Goal: Register for event/course

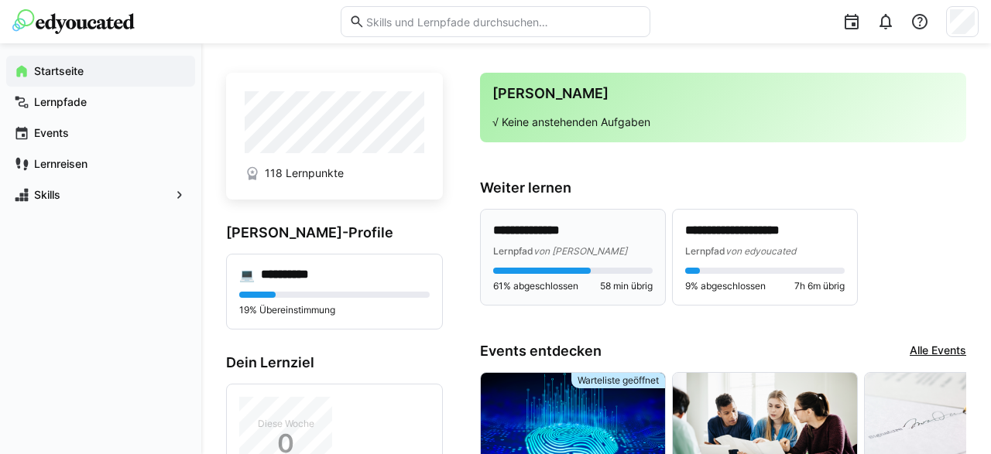
click at [559, 232] on p "**********" at bounding box center [573, 231] width 160 height 18
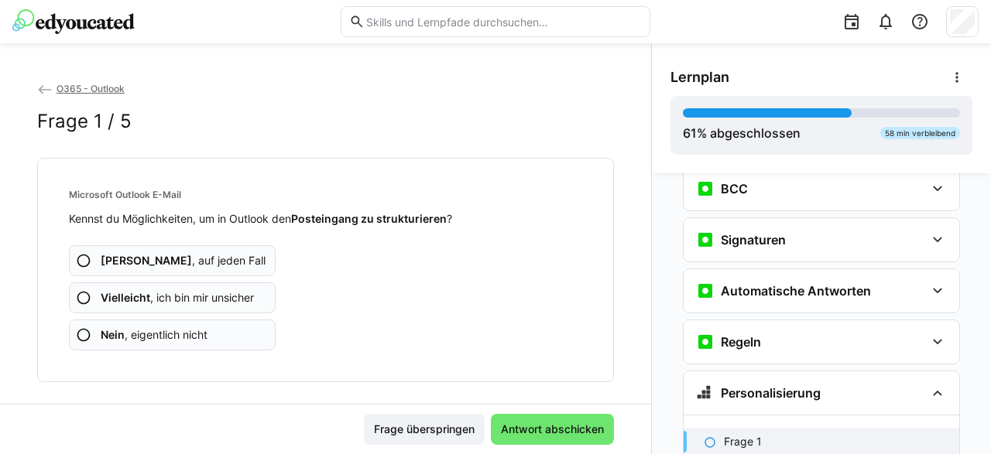
scroll to position [494, 0]
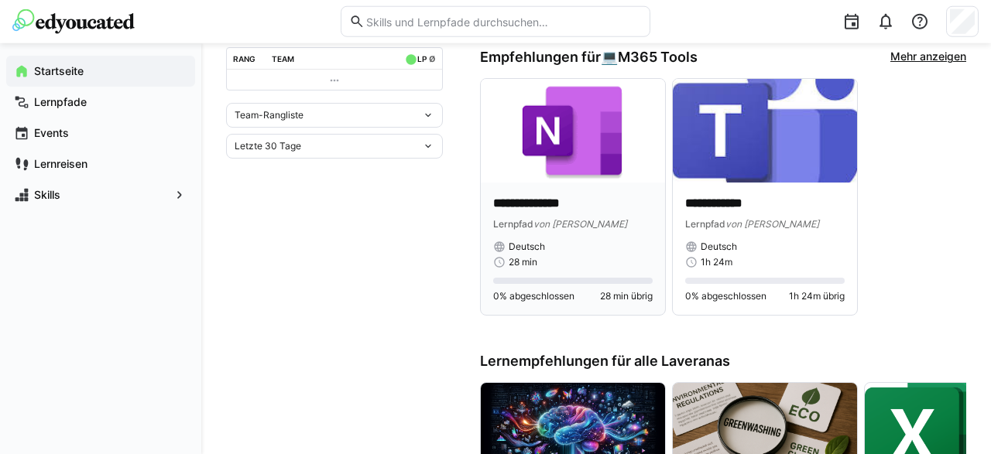
scroll to position [483, 0]
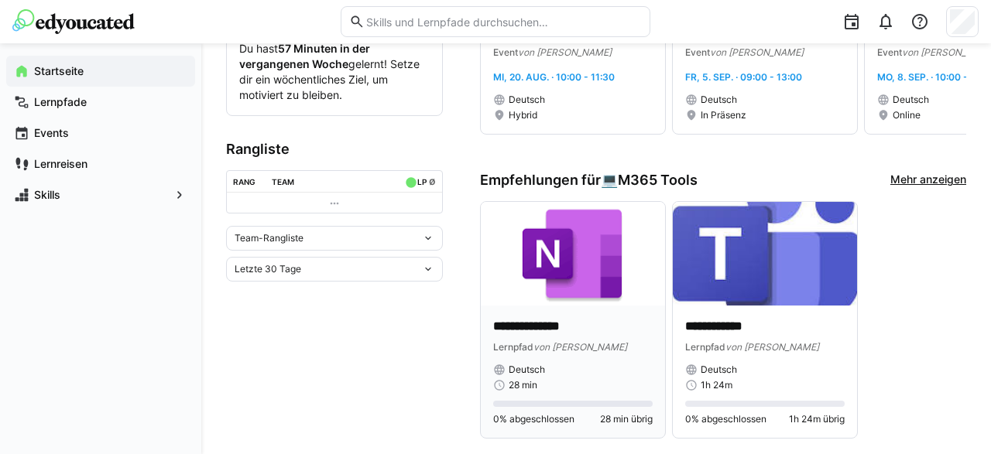
click at [557, 253] on img at bounding box center [573, 254] width 184 height 104
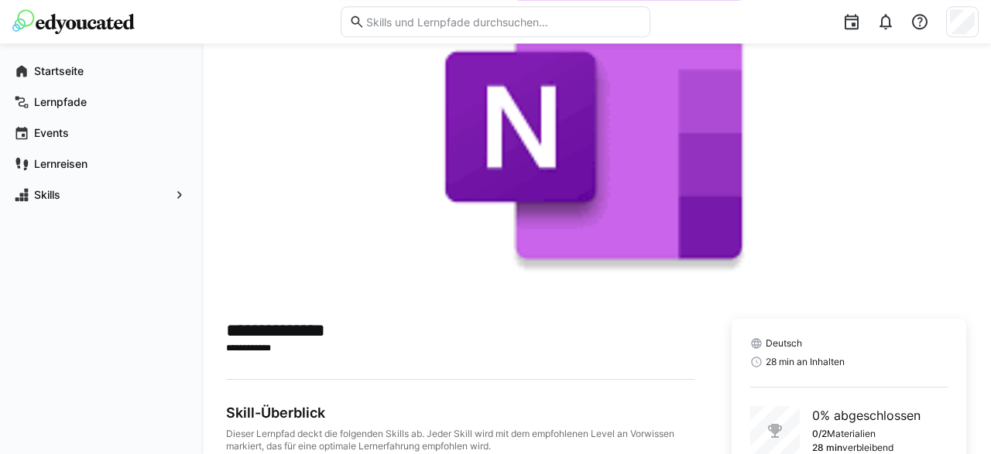
scroll to position [189, 0]
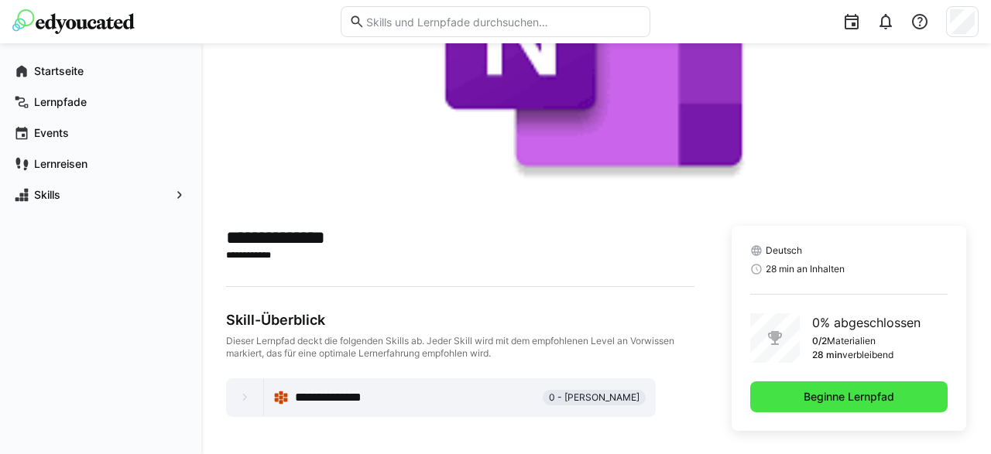
click at [816, 408] on span "Beginne Lernpfad" at bounding box center [848, 397] width 197 height 31
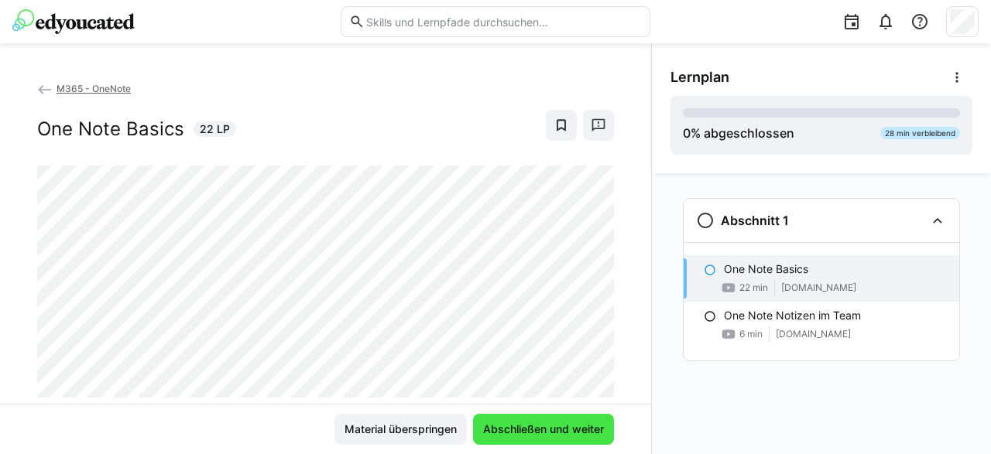
click at [541, 423] on span "Abschließen und weiter" at bounding box center [543, 429] width 125 height 15
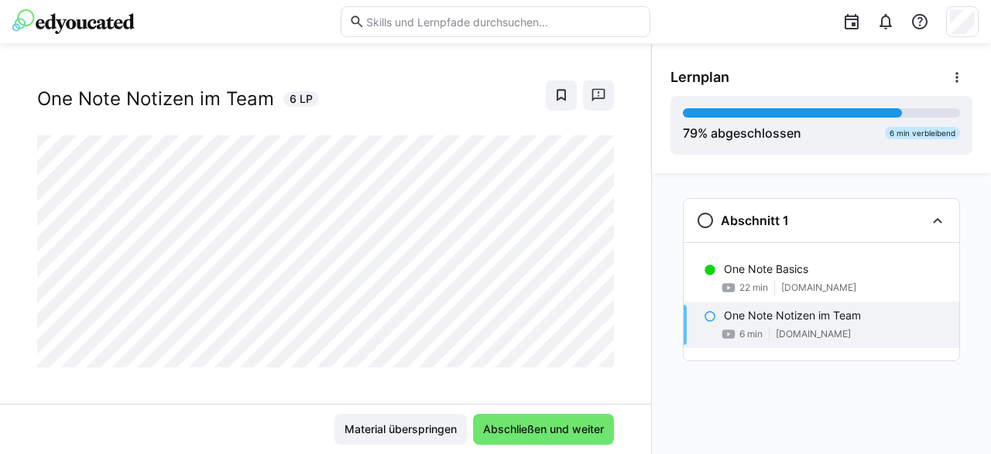
scroll to position [42, 0]
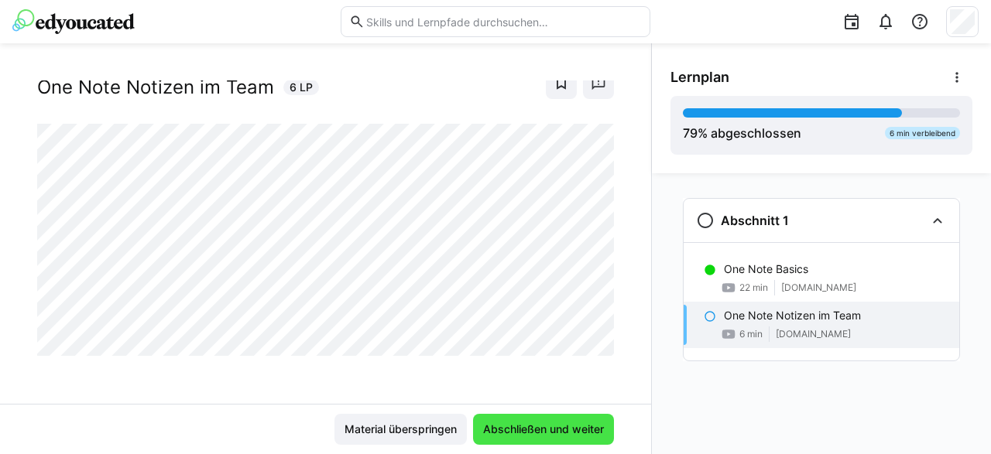
click at [550, 430] on span "Abschließen und weiter" at bounding box center [543, 429] width 125 height 15
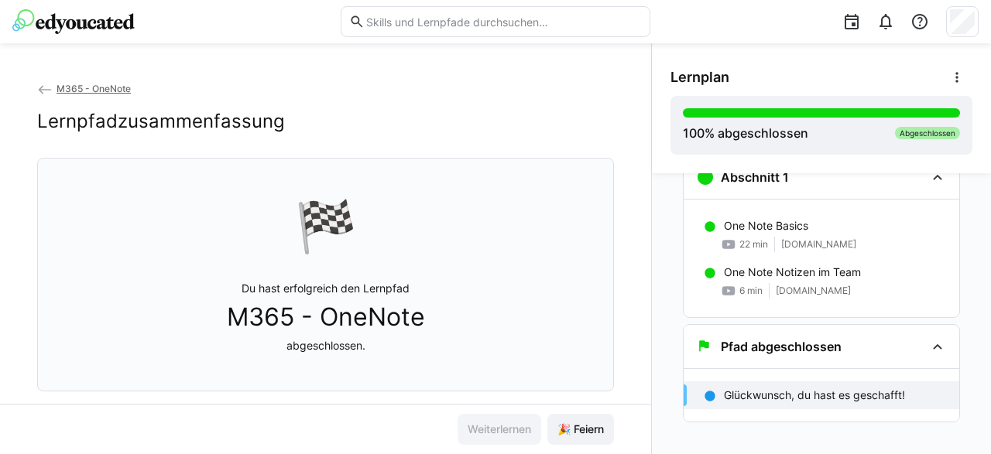
scroll to position [58, 0]
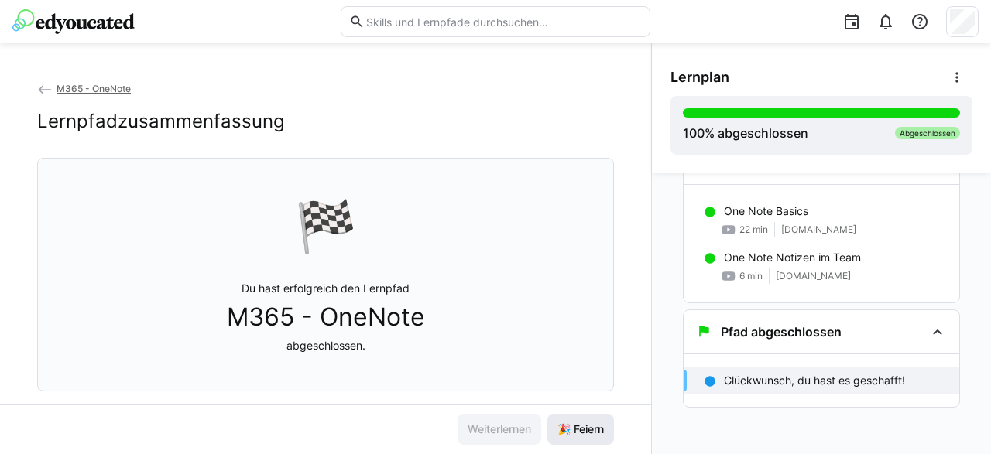
click at [591, 431] on span "🎉 Feiern" at bounding box center [580, 429] width 51 height 15
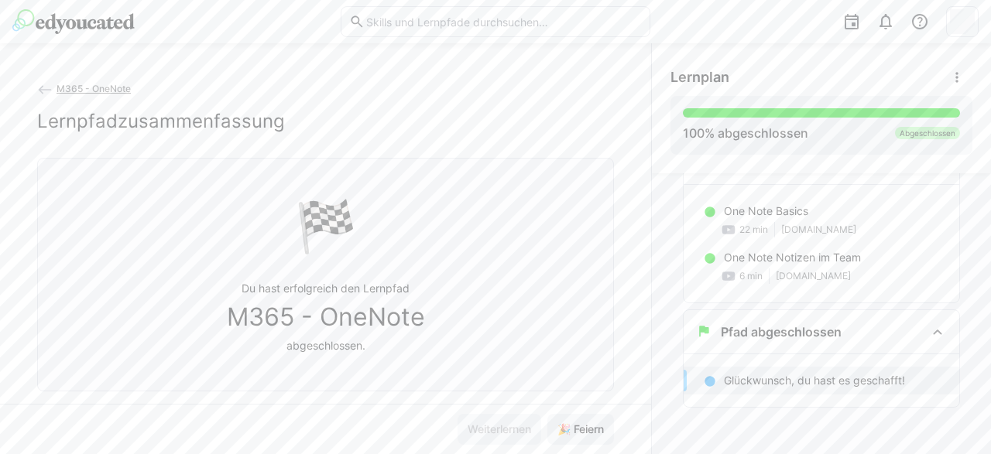
click at [74, 16] on img at bounding box center [73, 21] width 122 height 25
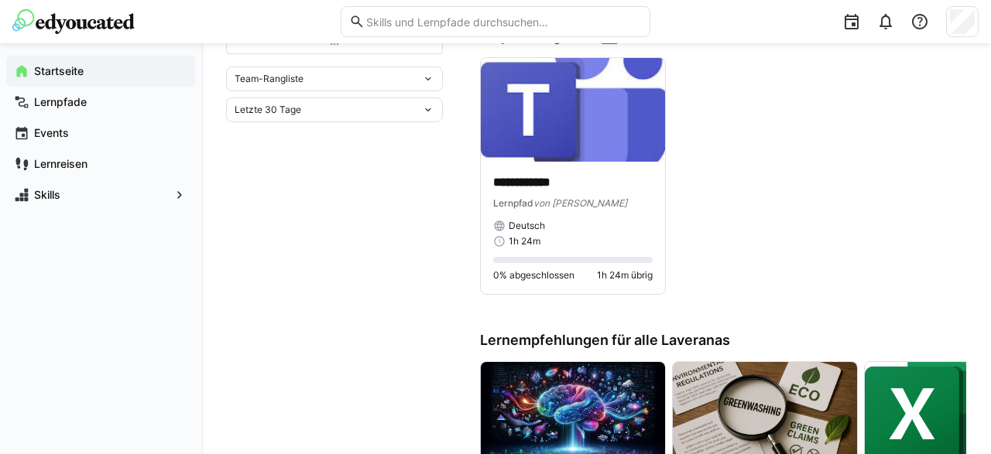
scroll to position [725, 0]
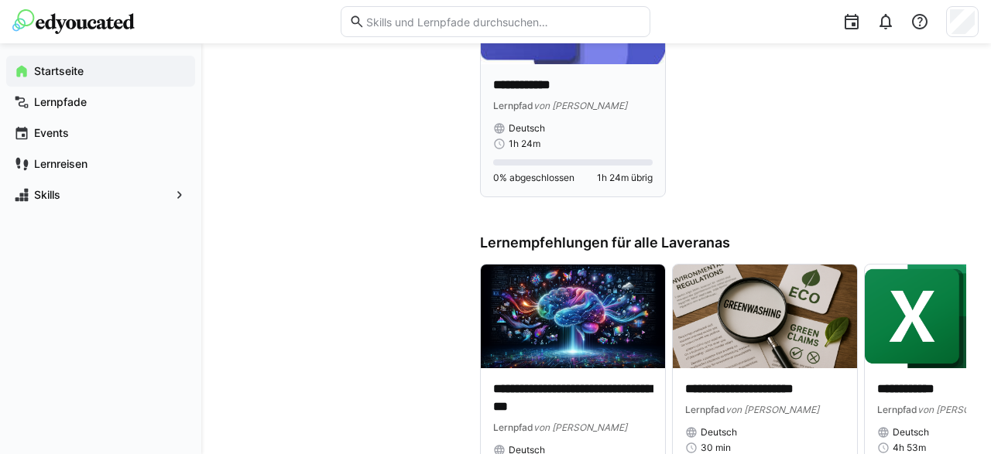
click at [553, 86] on p "**********" at bounding box center [573, 86] width 160 height 18
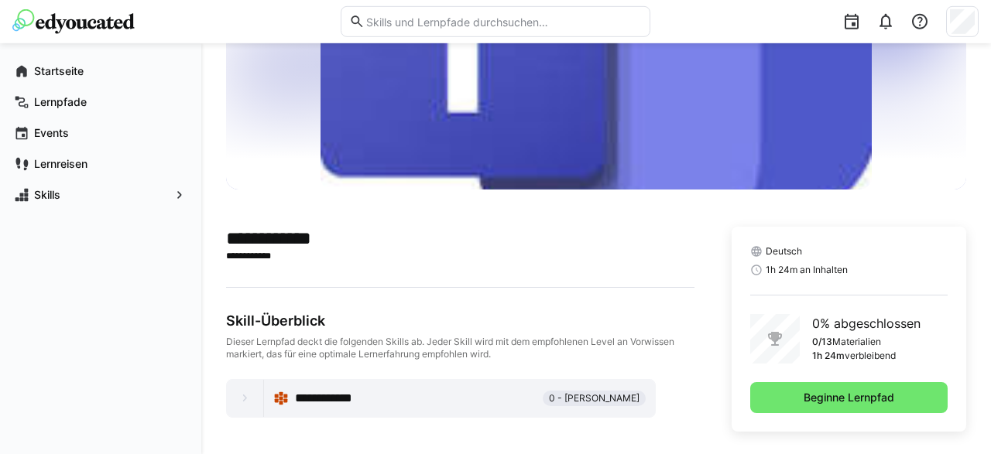
scroll to position [189, 0]
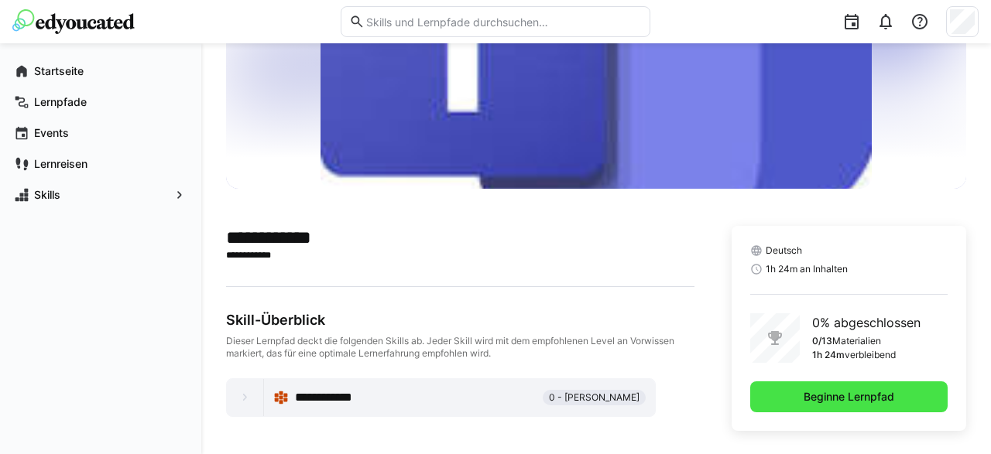
click at [846, 397] on span "Beginne Lernpfad" at bounding box center [848, 396] width 95 height 15
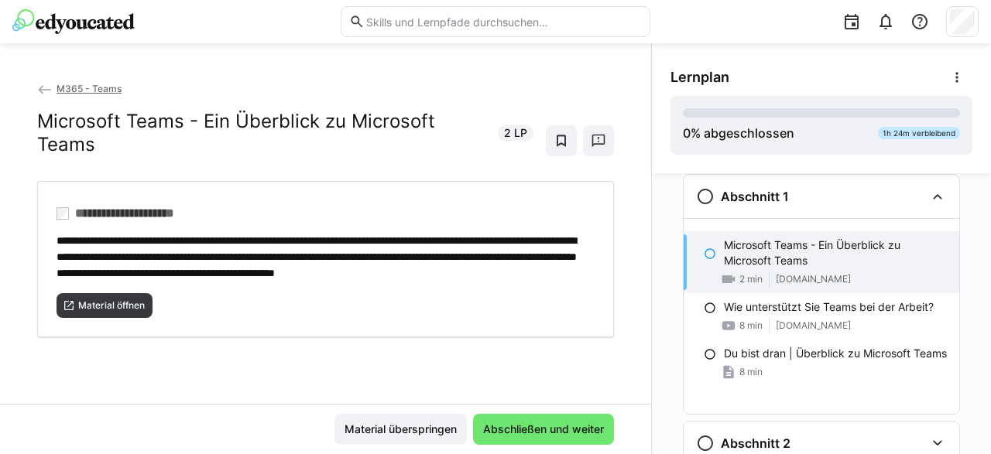
scroll to position [25, 0]
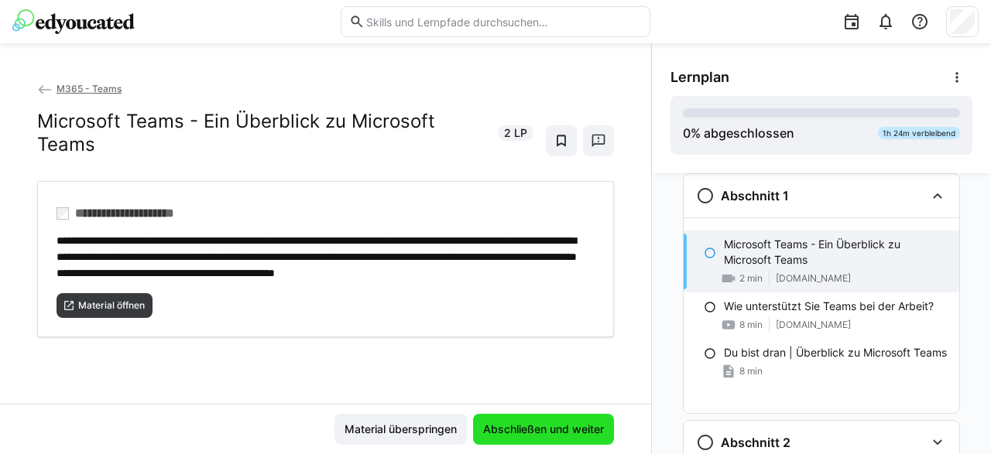
click at [532, 430] on span "Abschließen und weiter" at bounding box center [543, 429] width 125 height 15
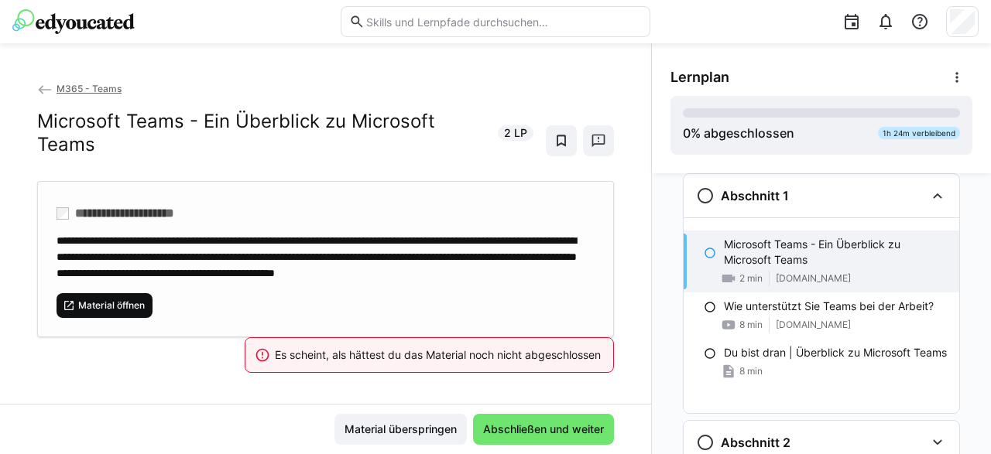
click at [120, 312] on span "Material öffnen" at bounding box center [105, 305] width 96 height 25
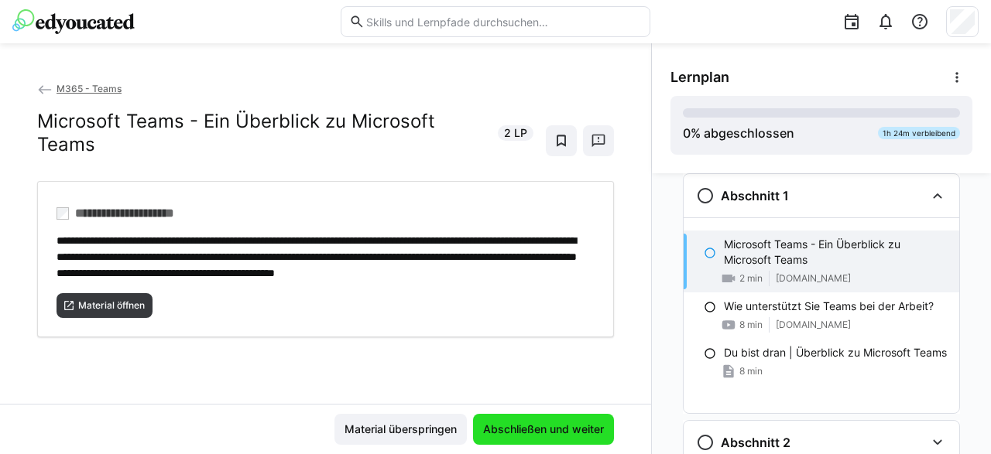
click at [537, 434] on span "Abschließen und weiter" at bounding box center [543, 429] width 125 height 15
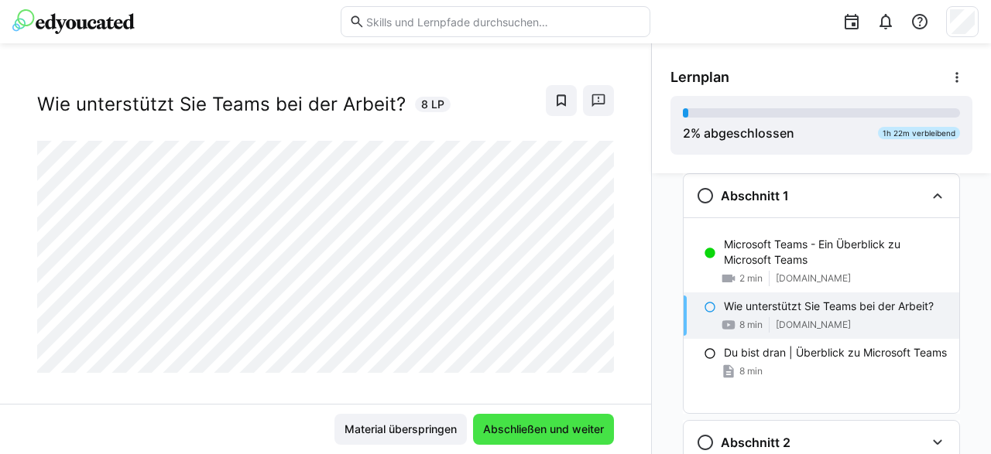
click at [573, 433] on span "Abschließen und weiter" at bounding box center [543, 429] width 125 height 15
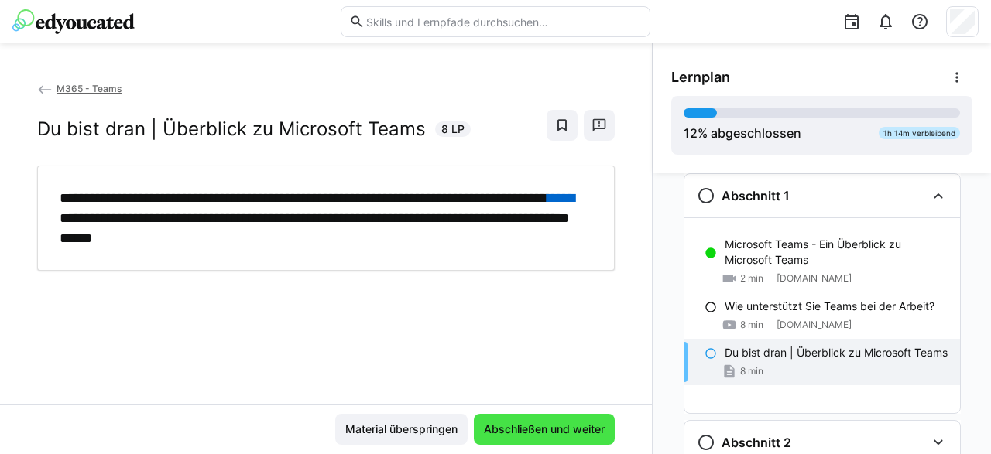
scroll to position [0, 0]
click at [532, 422] on span "Abschließen und weiter" at bounding box center [544, 429] width 141 height 31
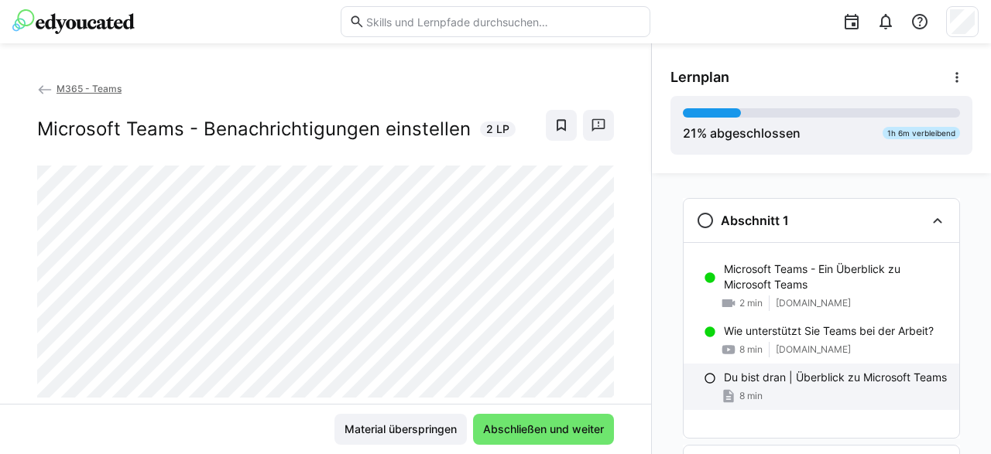
click at [710, 382] on eds-icon at bounding box center [710, 378] width 12 height 12
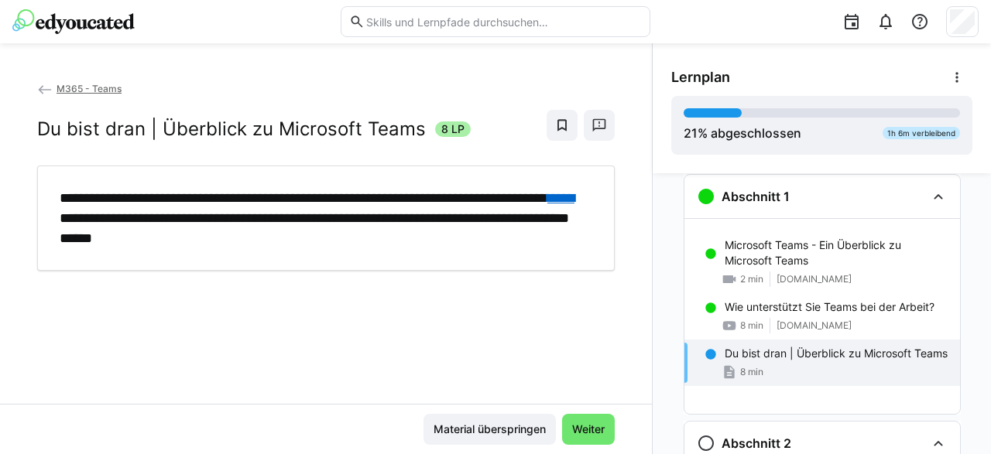
scroll to position [25, 0]
click at [547, 205] on link "*****" at bounding box center [560, 198] width 27 height 14
click at [583, 430] on span "Weiter" at bounding box center [588, 429] width 37 height 15
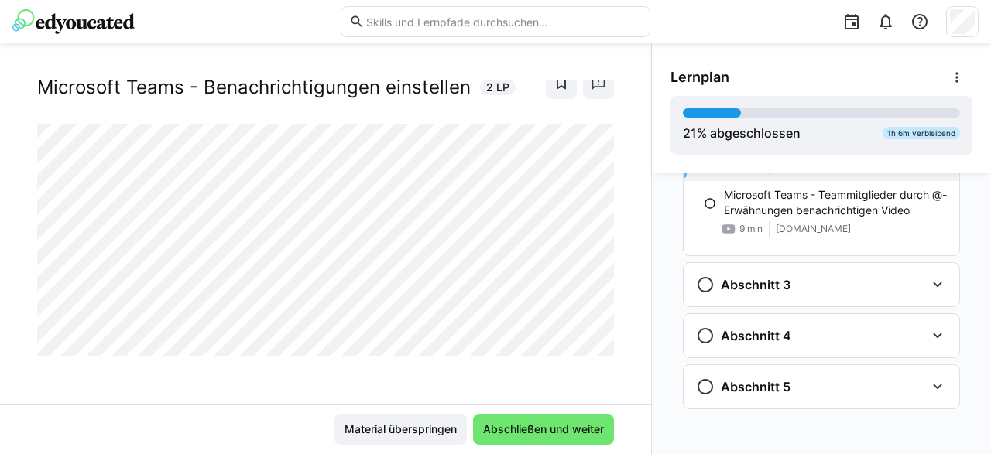
scroll to position [0, 0]
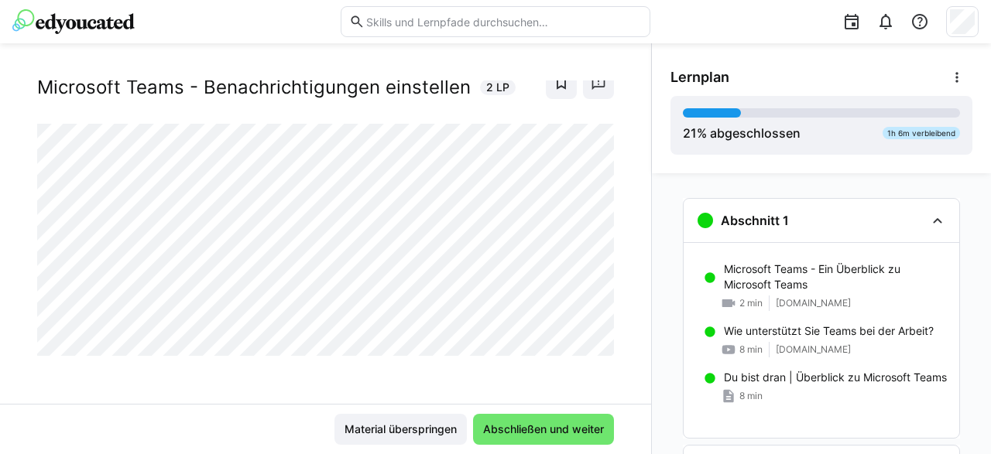
click at [104, 21] on img at bounding box center [73, 21] width 122 height 25
